Goal: Task Accomplishment & Management: Use online tool/utility

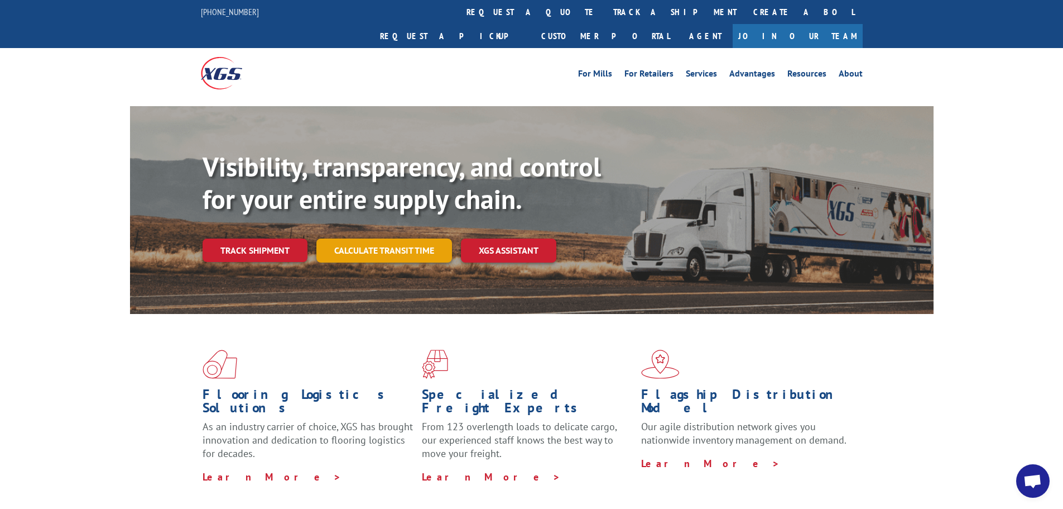
click at [390, 238] on link "Calculate transit time" at bounding box center [385, 250] width 136 height 24
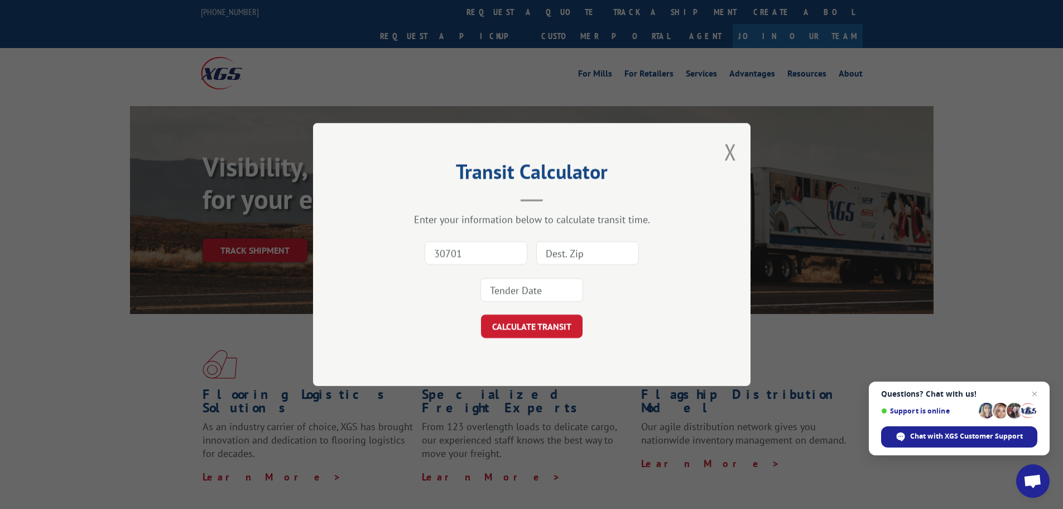
type input "30701"
type input "19939"
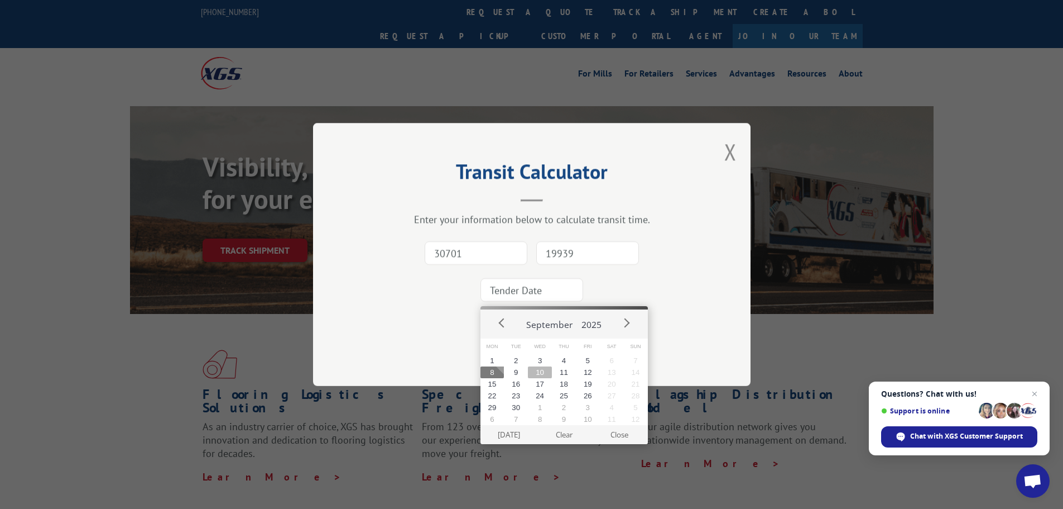
click at [547, 372] on button "10" at bounding box center [540, 372] width 24 height 12
type input "2025-09-10"
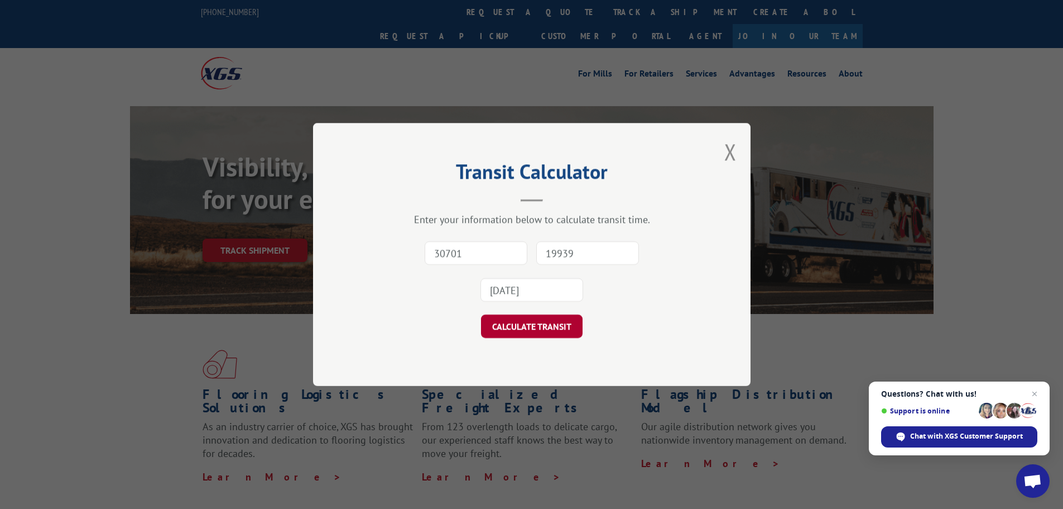
click at [555, 330] on button "CALCULATE TRANSIT" at bounding box center [532, 325] width 102 height 23
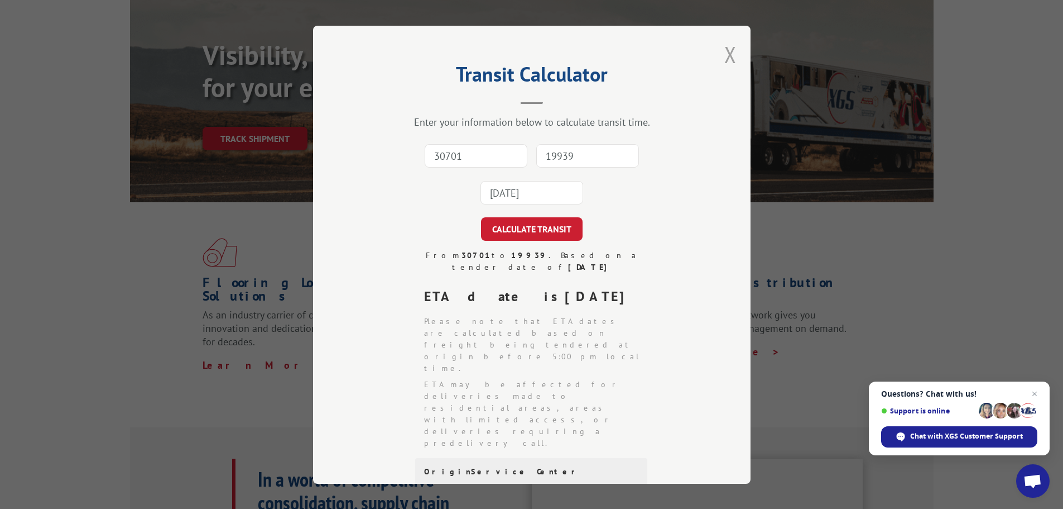
click at [727, 49] on button "Close modal" at bounding box center [731, 55] width 12 height 30
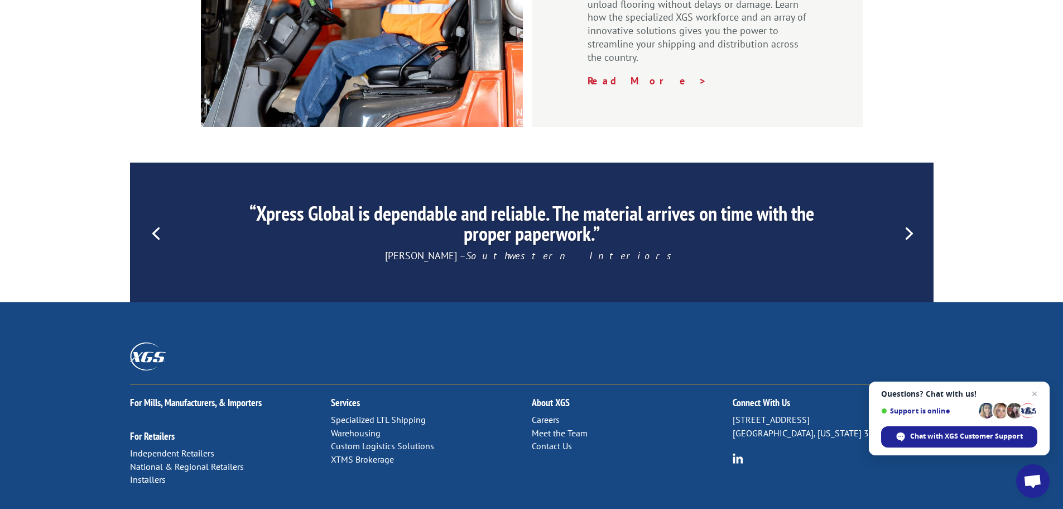
scroll to position [1675, 0]
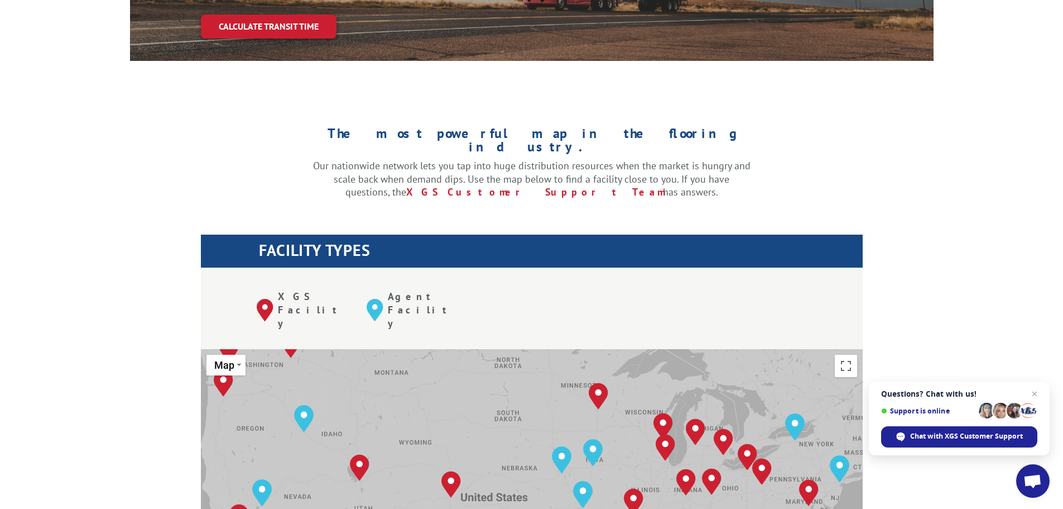
scroll to position [223, 0]
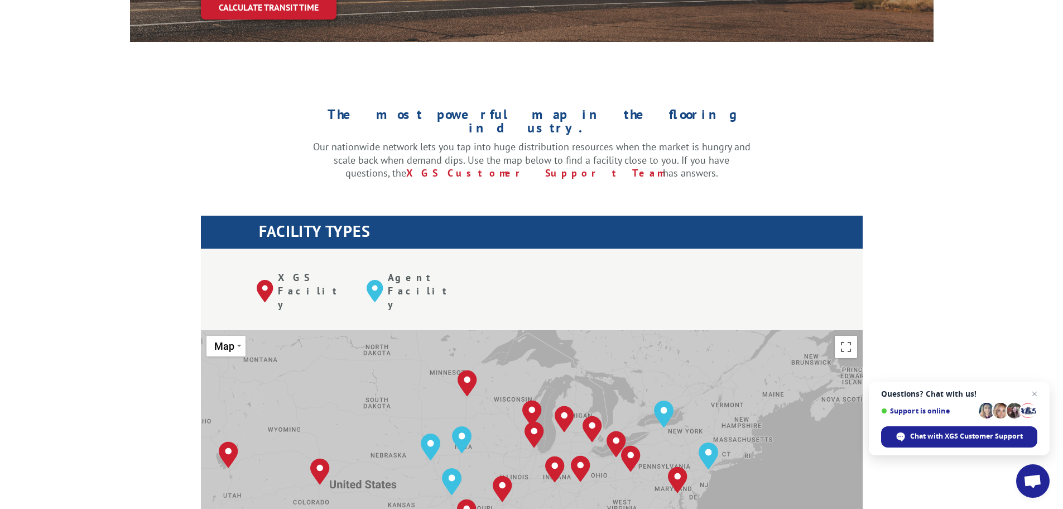
drag, startPoint x: 829, startPoint y: 358, endPoint x: 696, endPoint y: 365, distance: 133.1
click at [696, 365] on div "[GEOGRAPHIC_DATA], [GEOGRAPHIC_DATA] [GEOGRAPHIC_DATA], [GEOGRAPHIC_DATA] [GEOG…" at bounding box center [532, 513] width 662 height 367
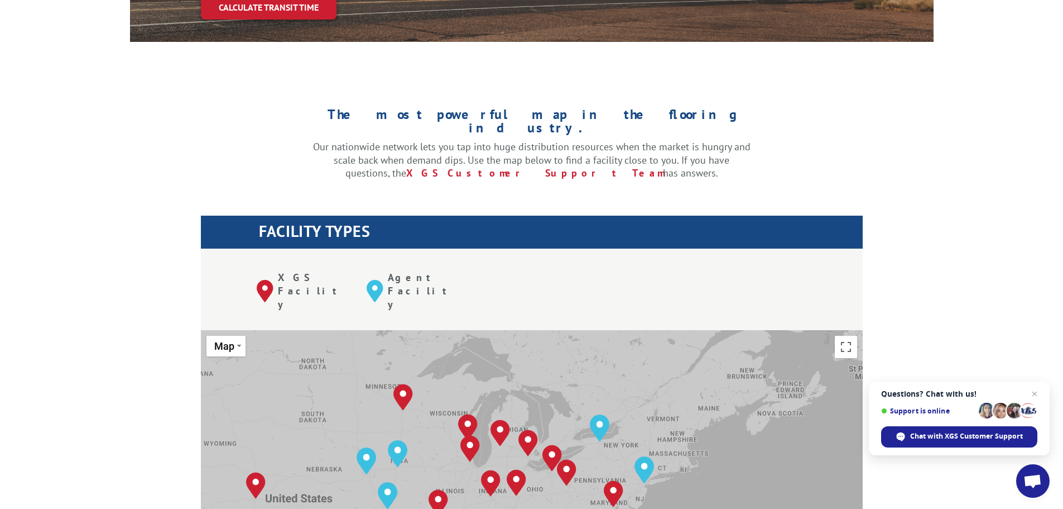
drag, startPoint x: 696, startPoint y: 365, endPoint x: 631, endPoint y: 379, distance: 66.8
click at [631, 379] on div "[GEOGRAPHIC_DATA], [GEOGRAPHIC_DATA] [GEOGRAPHIC_DATA], [GEOGRAPHIC_DATA] [GEOG…" at bounding box center [532, 513] width 662 height 367
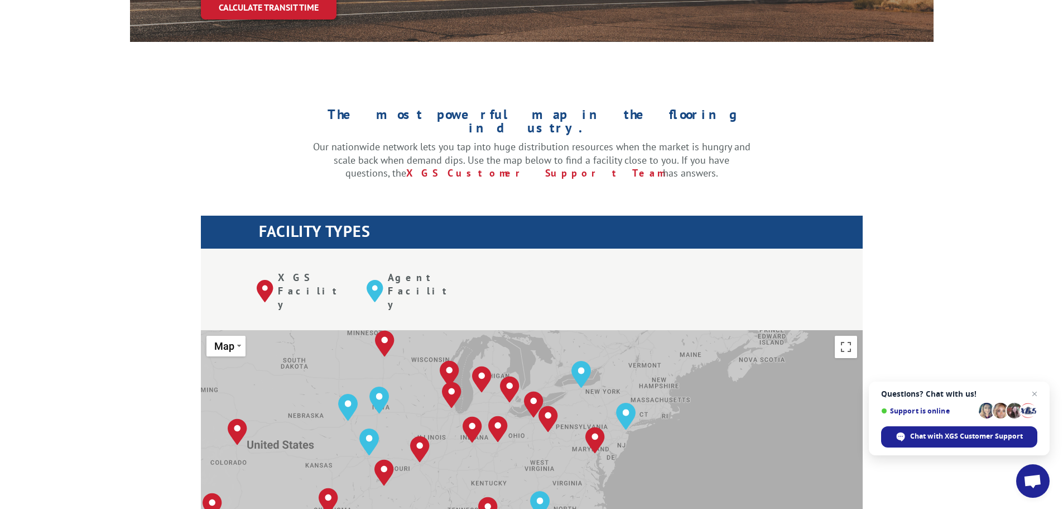
drag, startPoint x: 710, startPoint y: 408, endPoint x: 691, endPoint y: 354, distance: 57.0
click at [691, 354] on div "[GEOGRAPHIC_DATA], [GEOGRAPHIC_DATA] [GEOGRAPHIC_DATA], [GEOGRAPHIC_DATA] [GEOG…" at bounding box center [532, 513] width 662 height 367
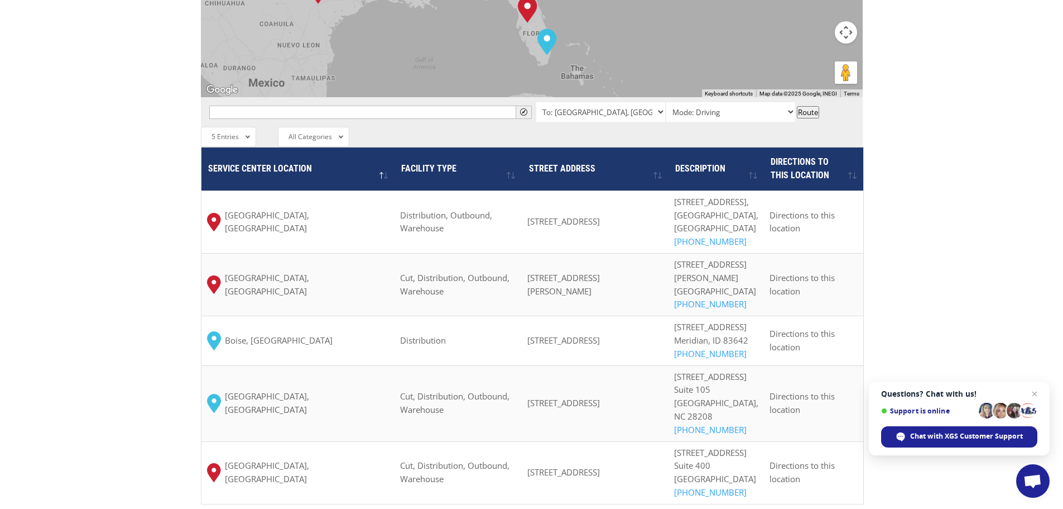
scroll to position [837, 0]
